Goal: Information Seeking & Learning: Learn about a topic

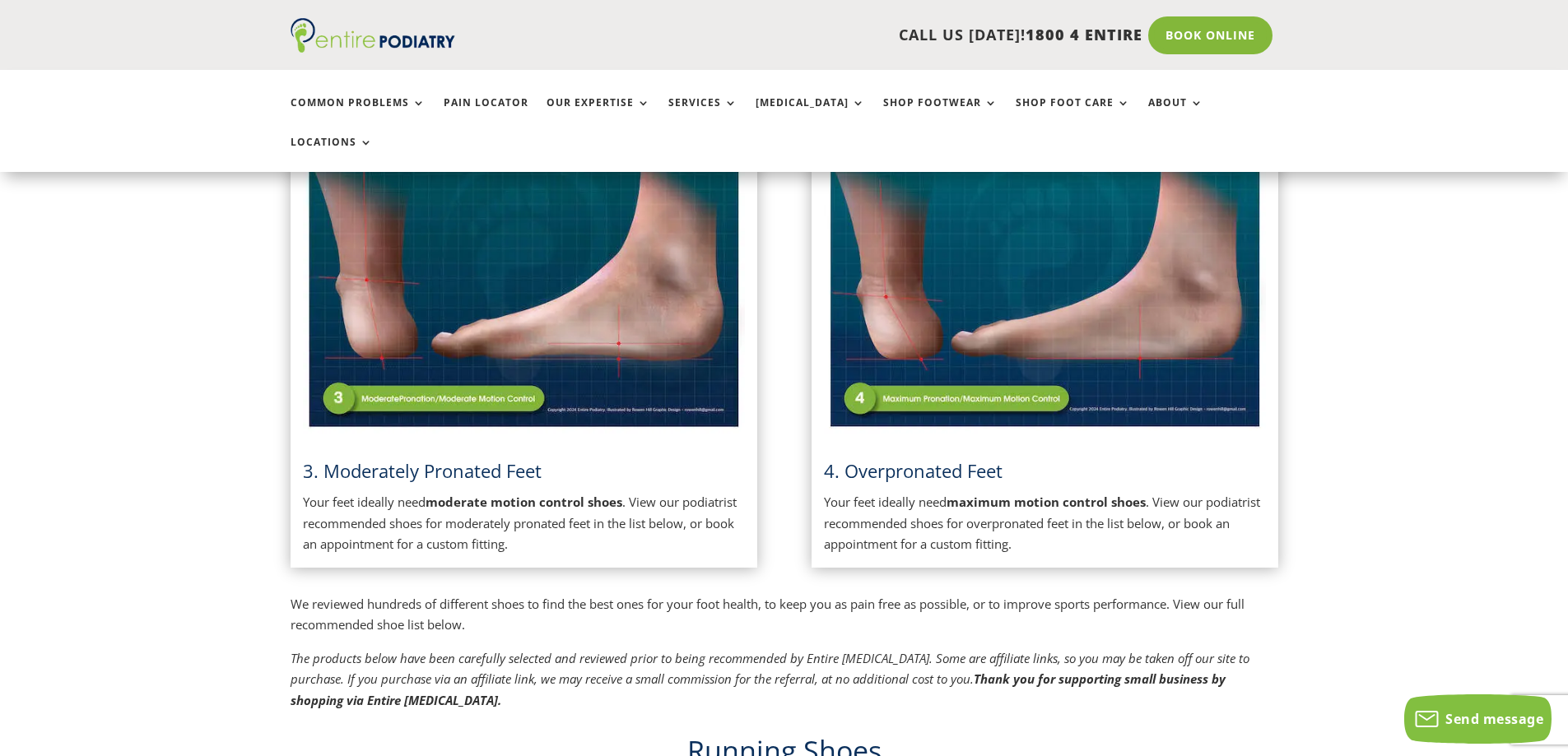
scroll to position [922, 0]
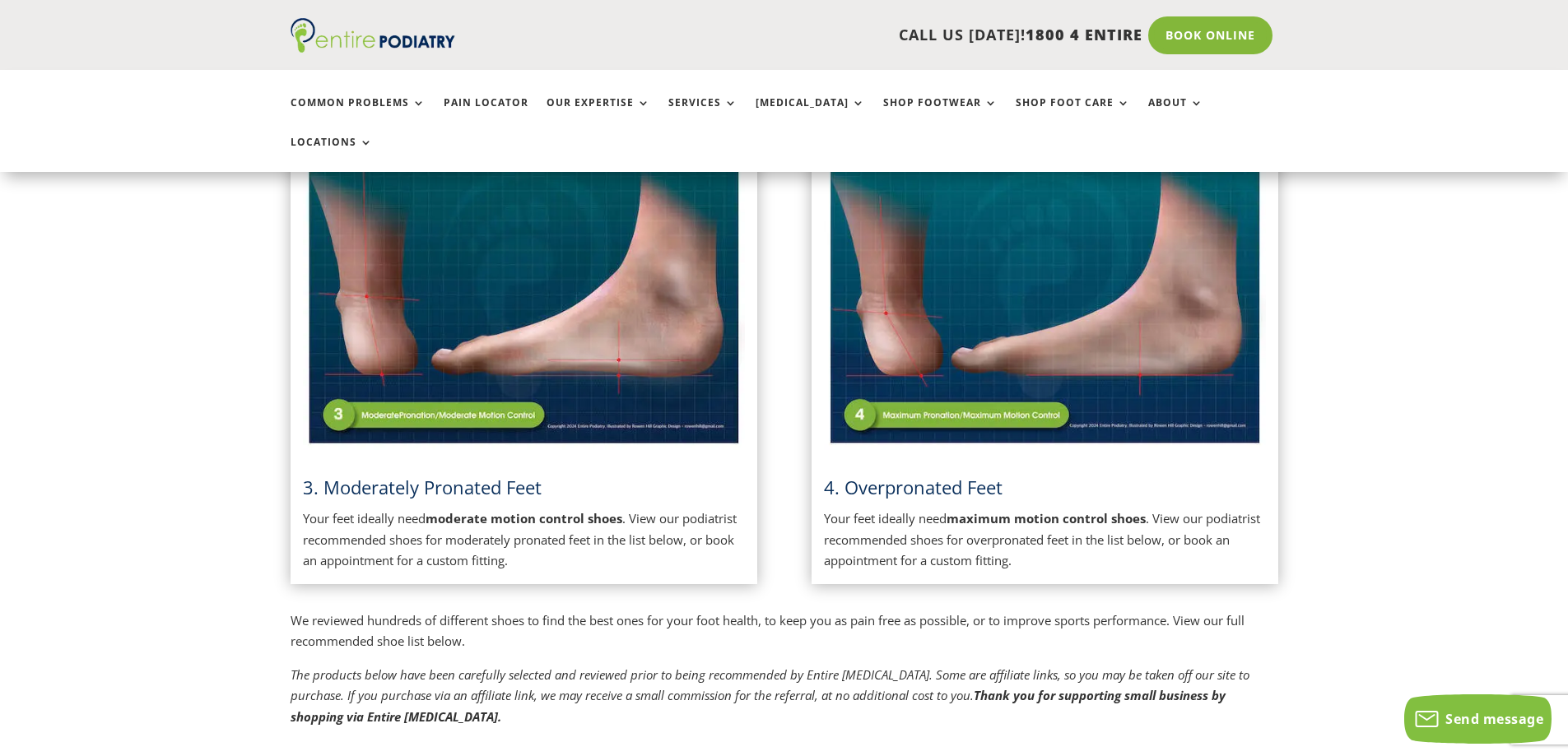
click at [410, 475] on span "3. Moderately Pronated Feet" at bounding box center [422, 487] width 239 height 25
click at [412, 475] on span "3. Moderately Pronated Feet" at bounding box center [422, 487] width 239 height 25
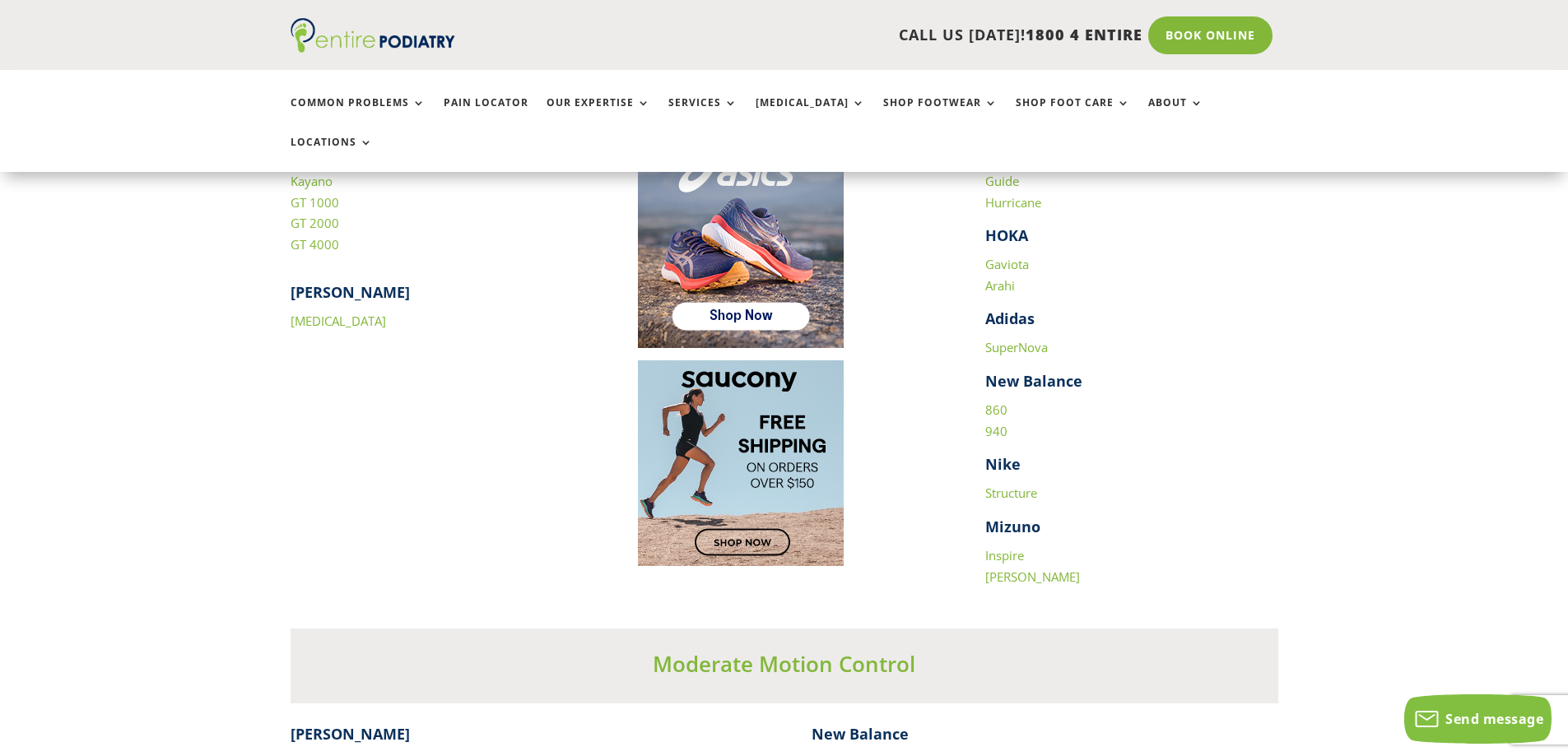
scroll to position [2370, 0]
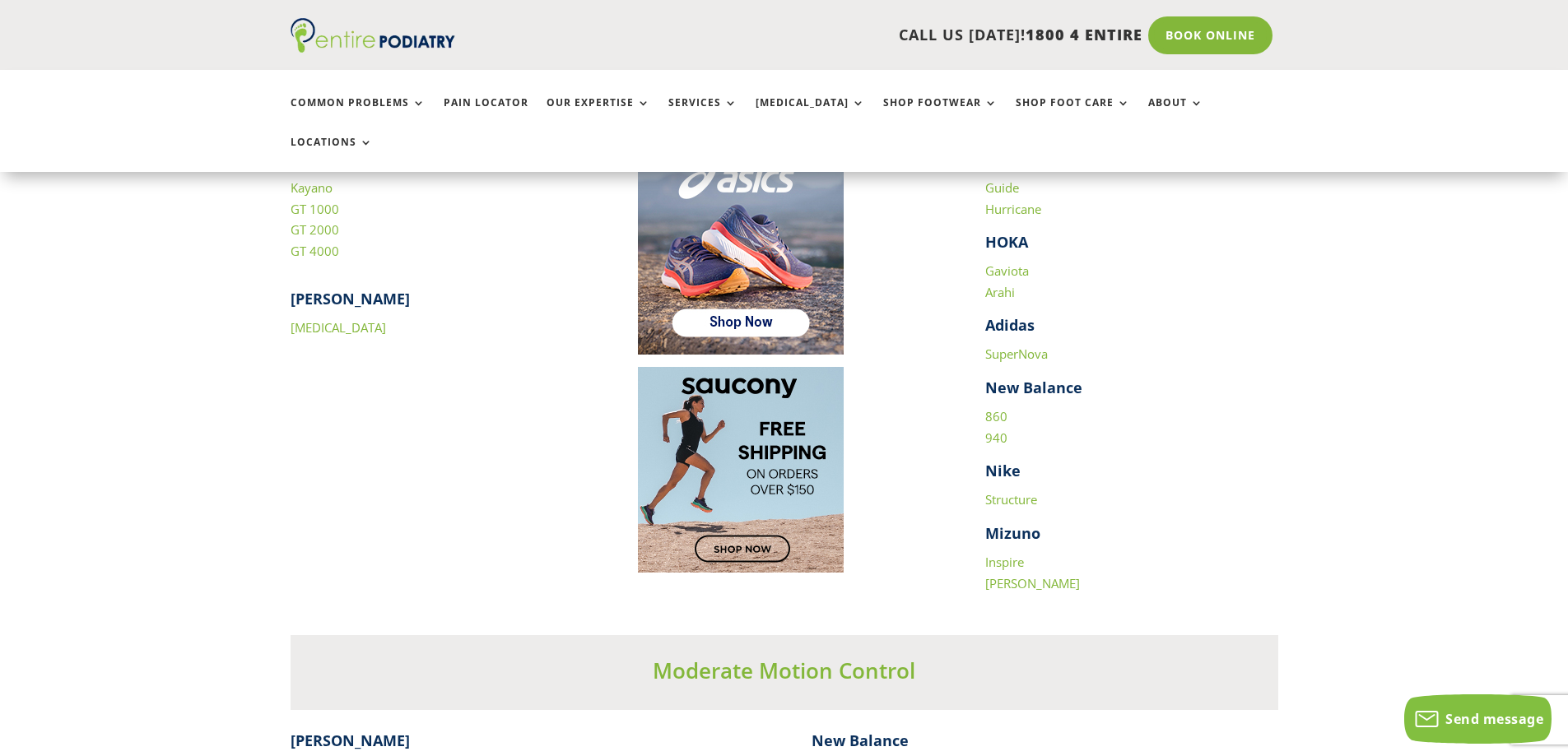
click at [1007, 263] on link "Gaviota" at bounding box center [1007, 271] width 44 height 17
click at [1000, 284] on link "Arahi" at bounding box center [1000, 292] width 30 height 17
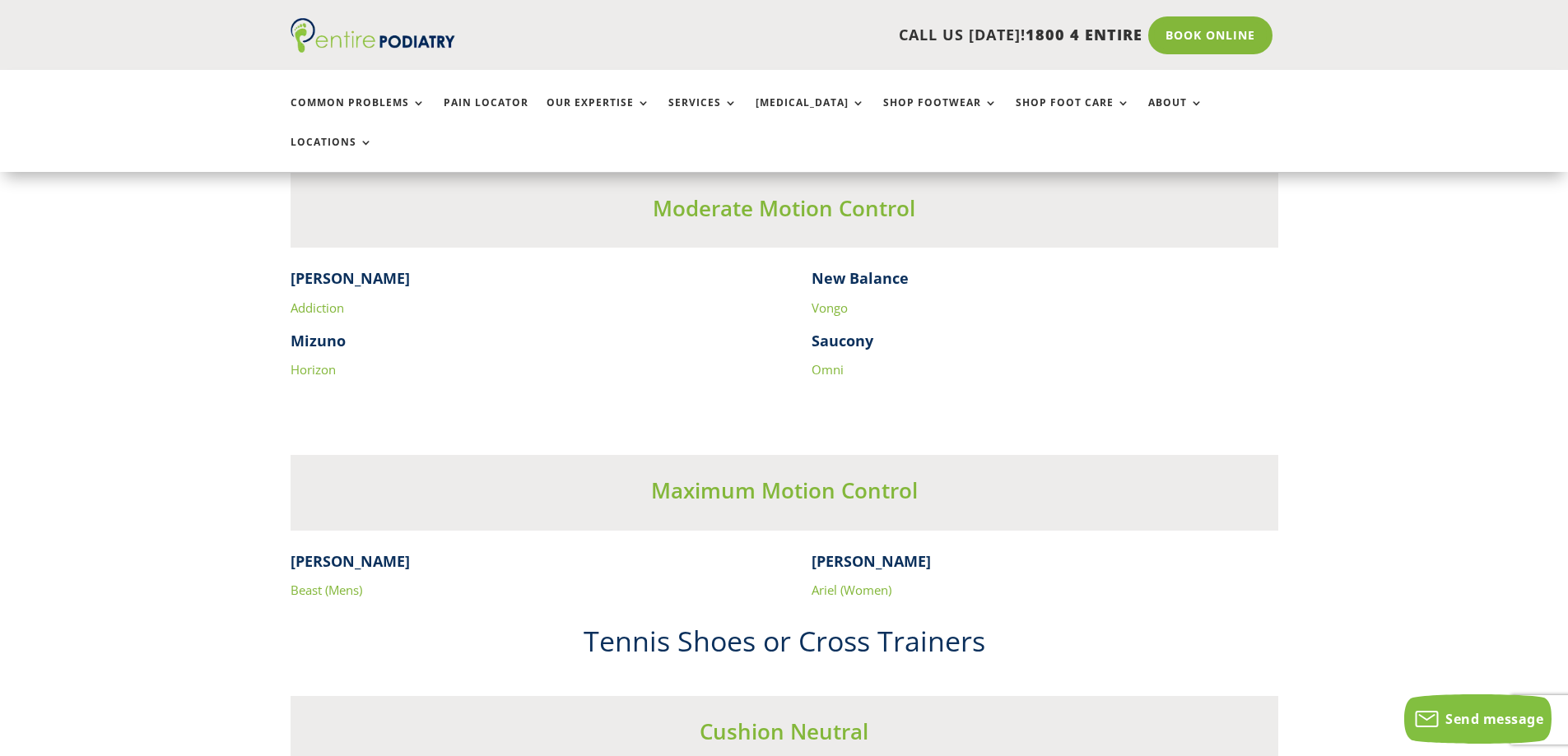
scroll to position [2634, 0]
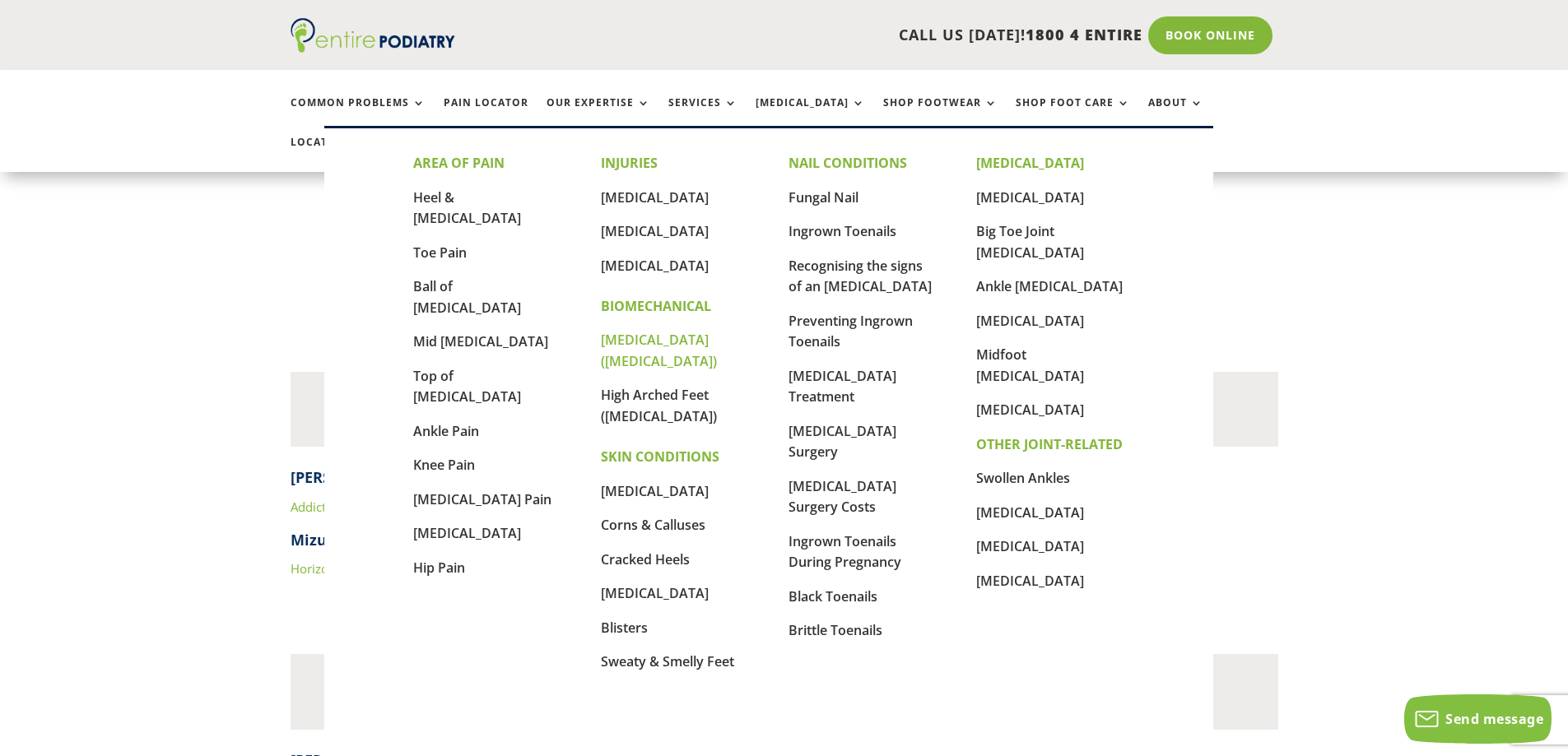
click at [632, 338] on link "[MEDICAL_DATA] ([MEDICAL_DATA])" at bounding box center [659, 350] width 116 height 40
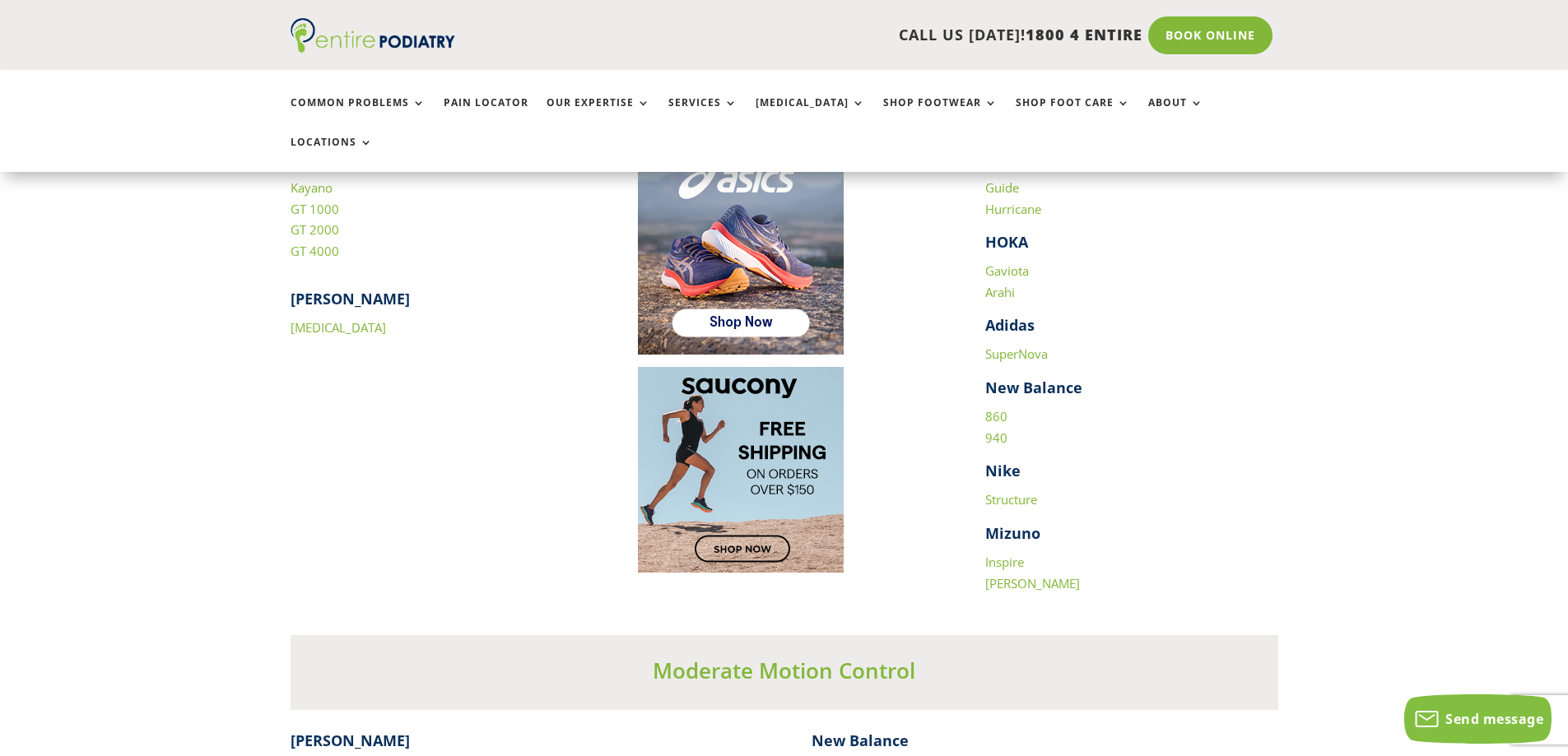
scroll to position [2239, 0]
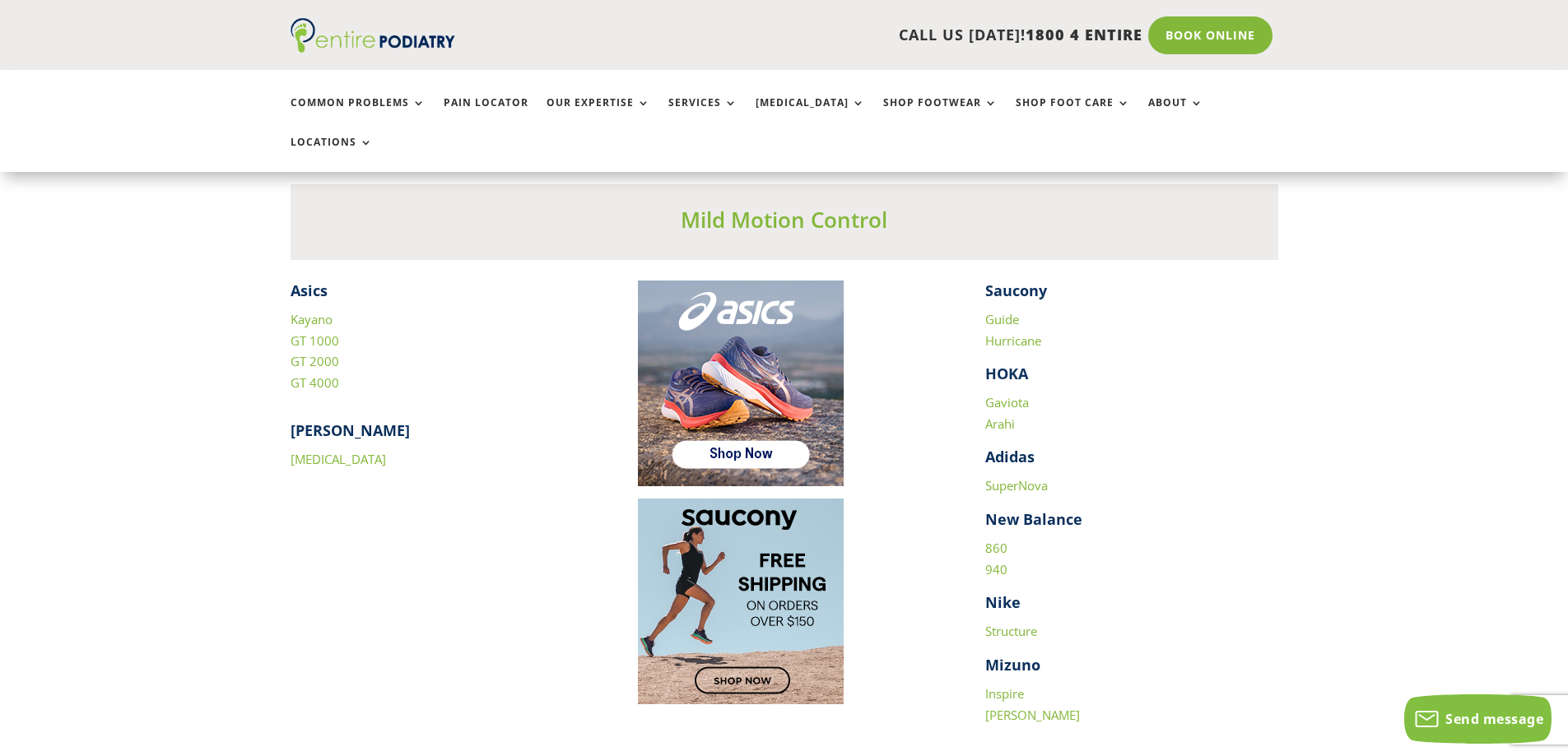
click at [1007, 311] on link "Guide" at bounding box center [1002, 319] width 33 height 17
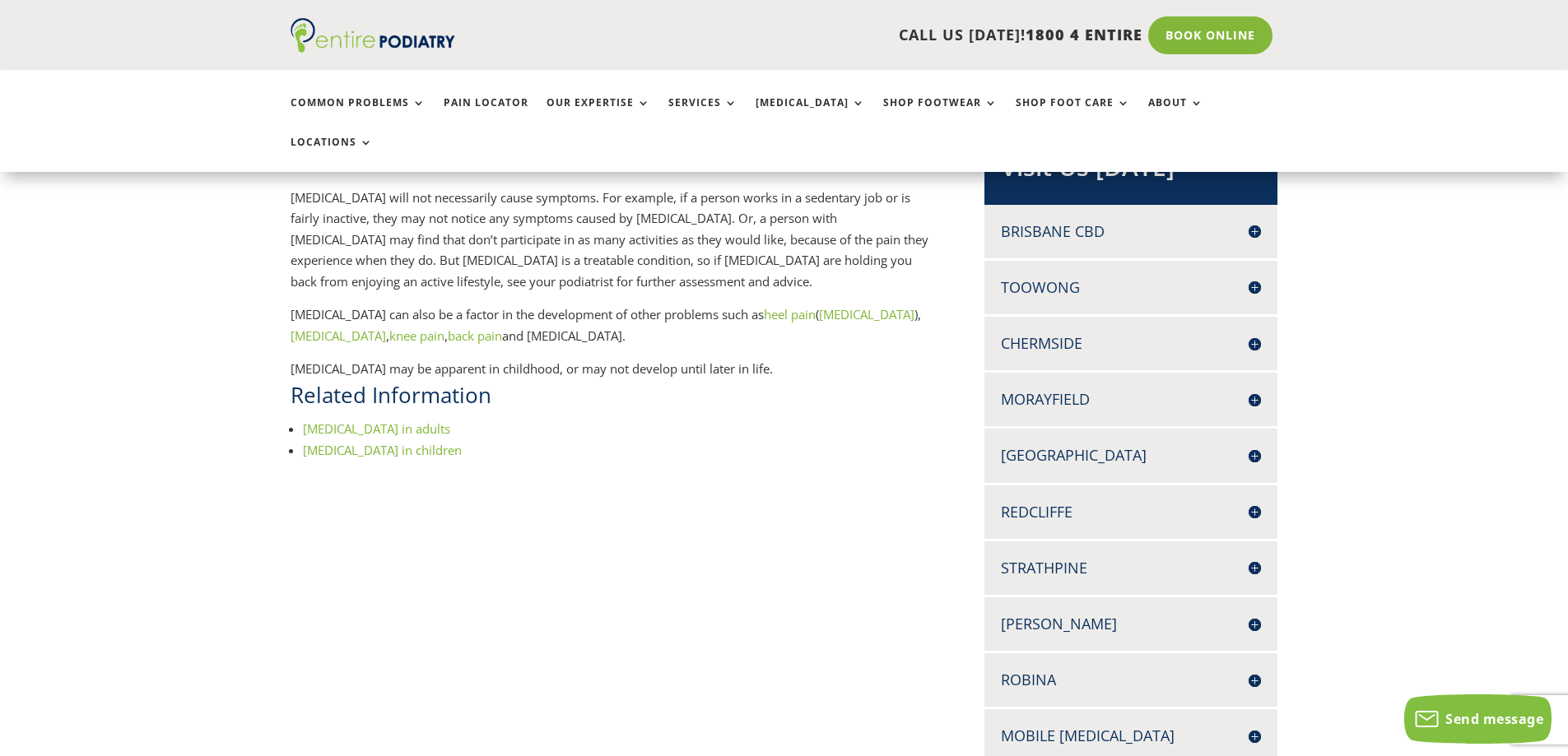
click at [383, 420] on link "Flat feet in adults" at bounding box center [376, 428] width 147 height 17
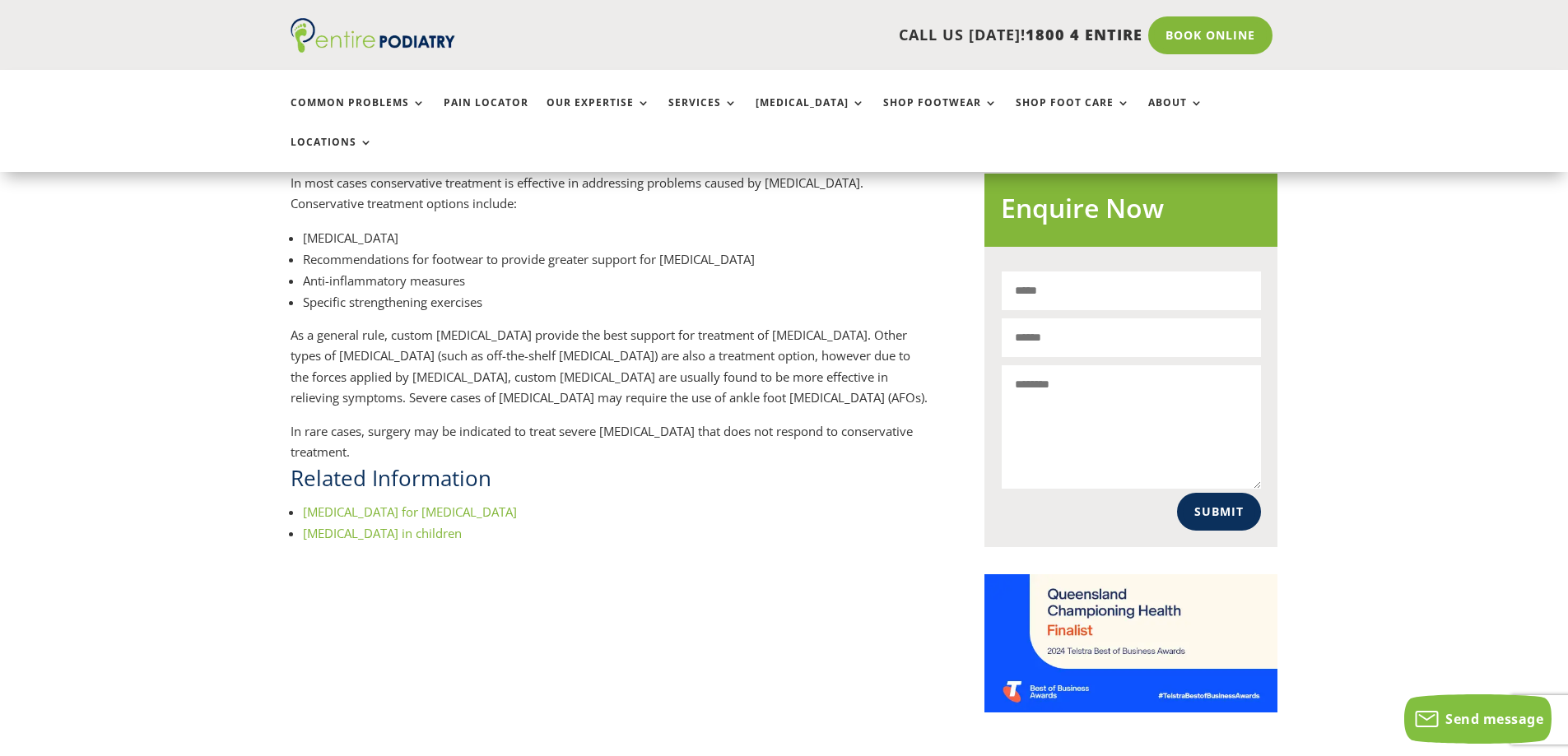
scroll to position [922, 0]
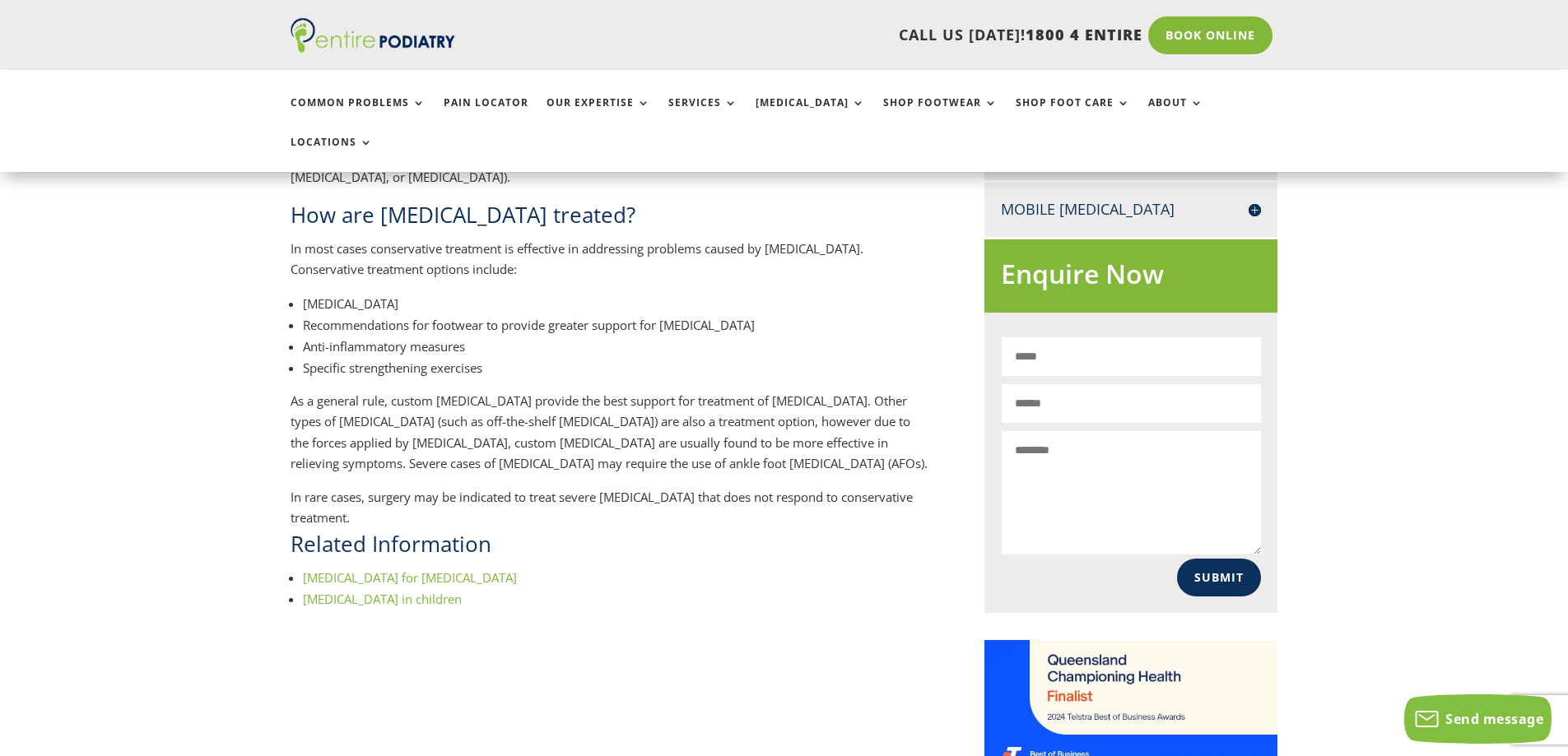
click at [394, 569] on link "[MEDICAL_DATA] for [MEDICAL_DATA]" at bounding box center [410, 577] width 214 height 17
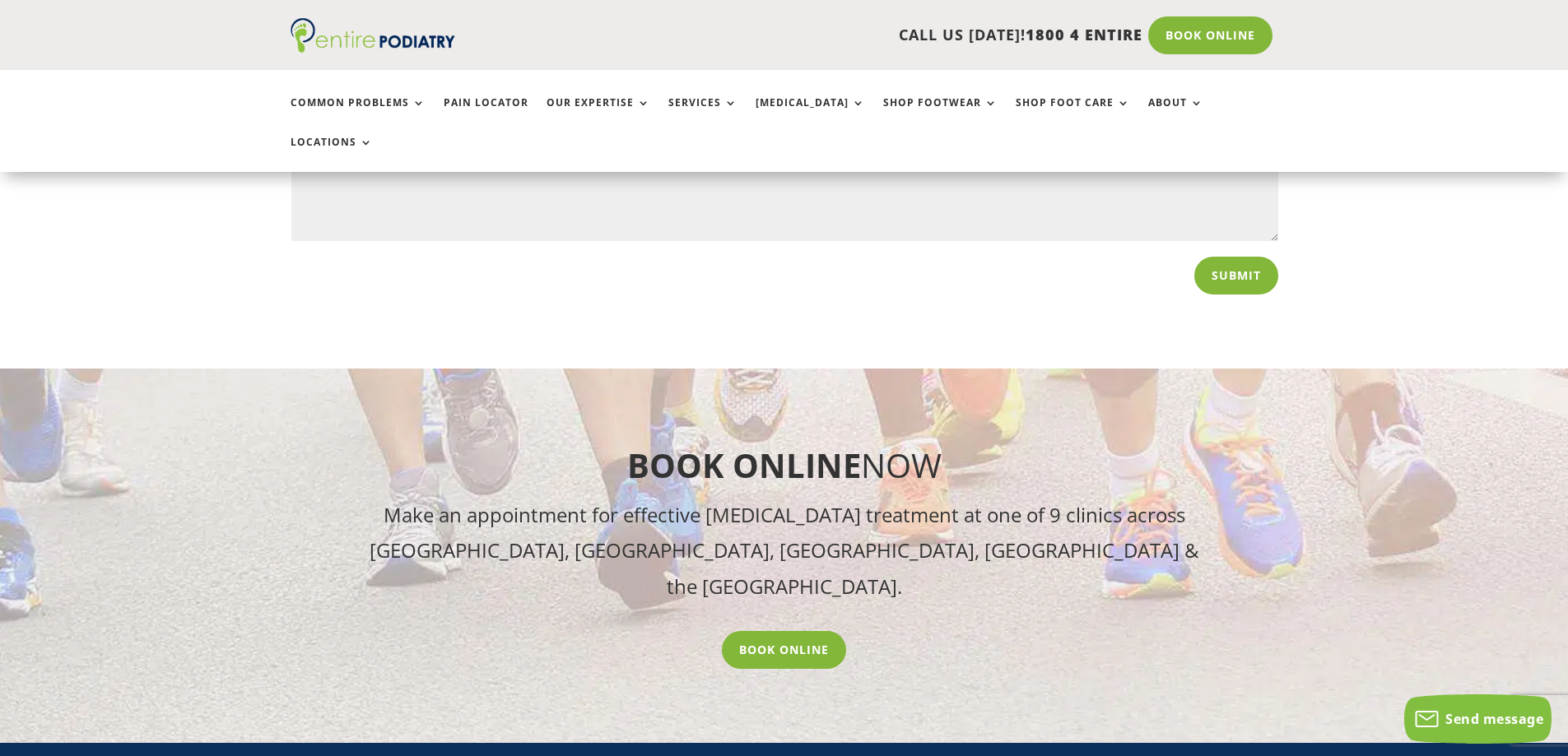
scroll to position [1843, 0]
